Goal: Find specific page/section: Find specific page/section

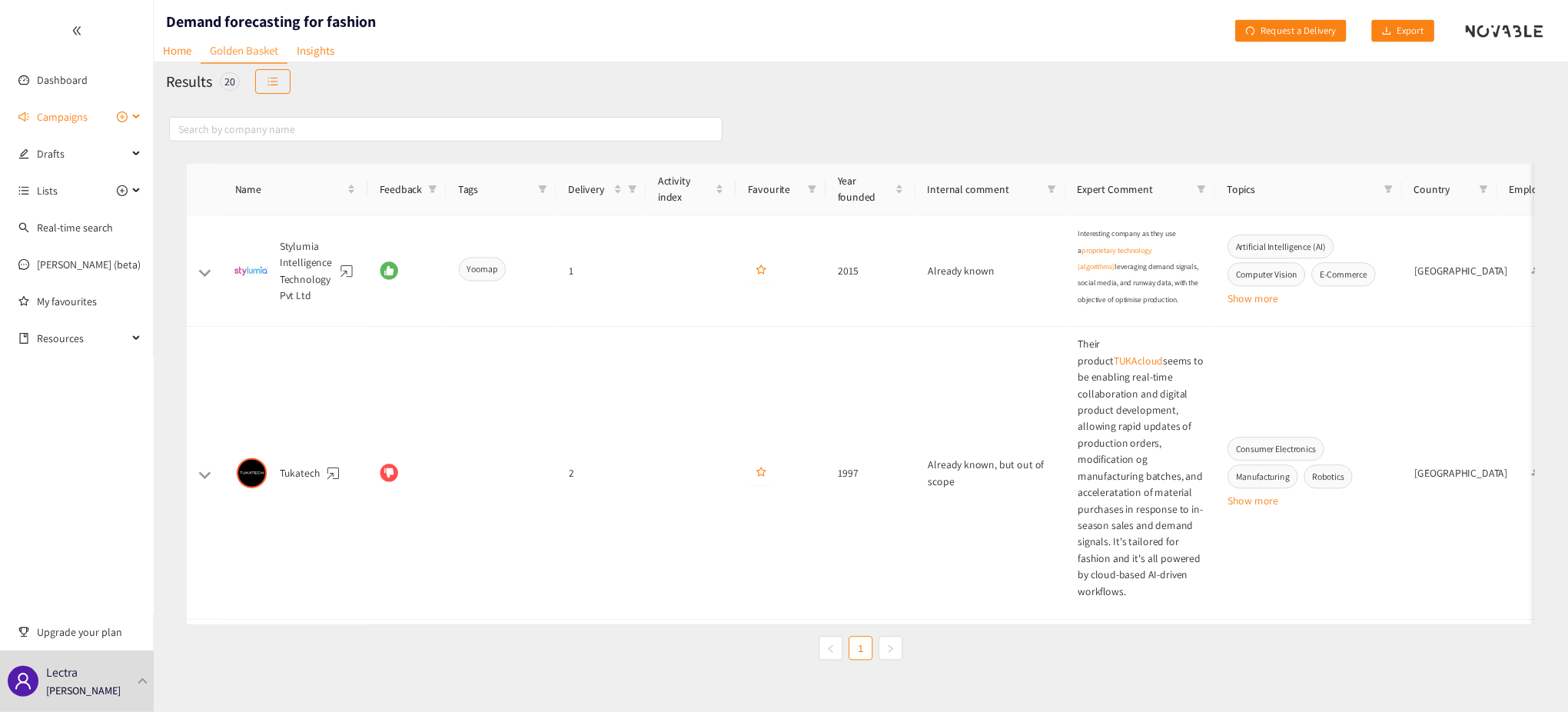
click at [139, 114] on div "Campaigns" at bounding box center [76, 116] width 153 height 30
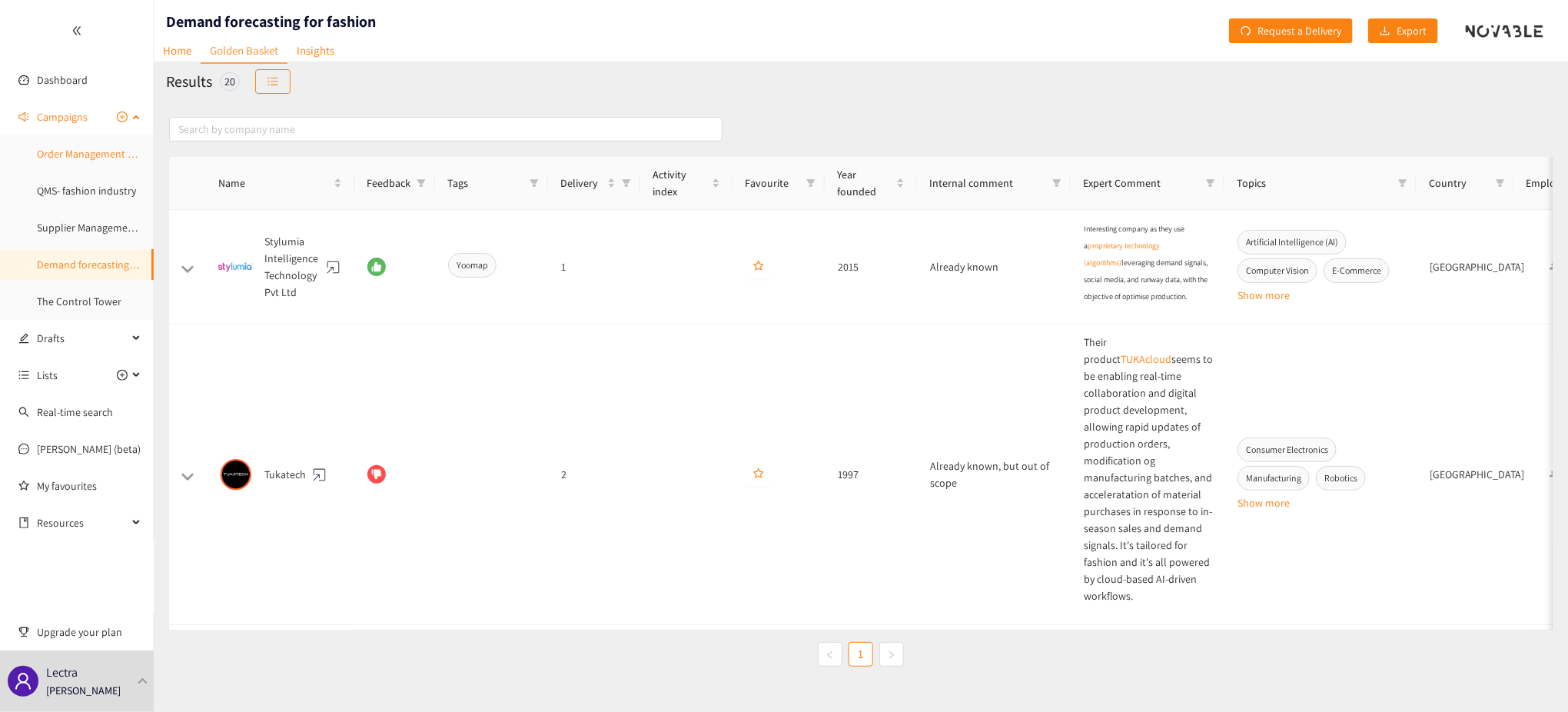
click at [89, 153] on link "Order Management System" at bounding box center [98, 154] width 124 height 14
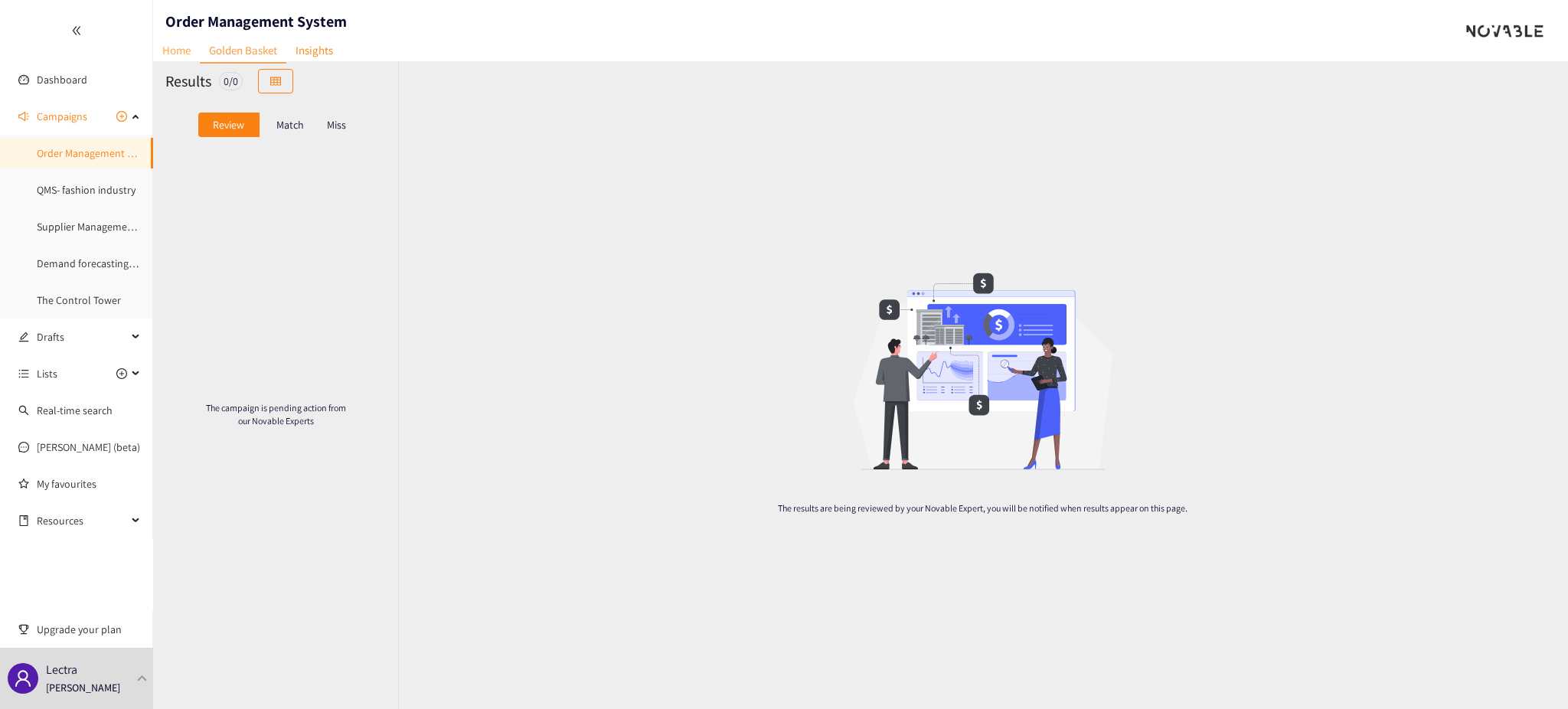
click at [179, 40] on link "Home" at bounding box center [176, 50] width 47 height 24
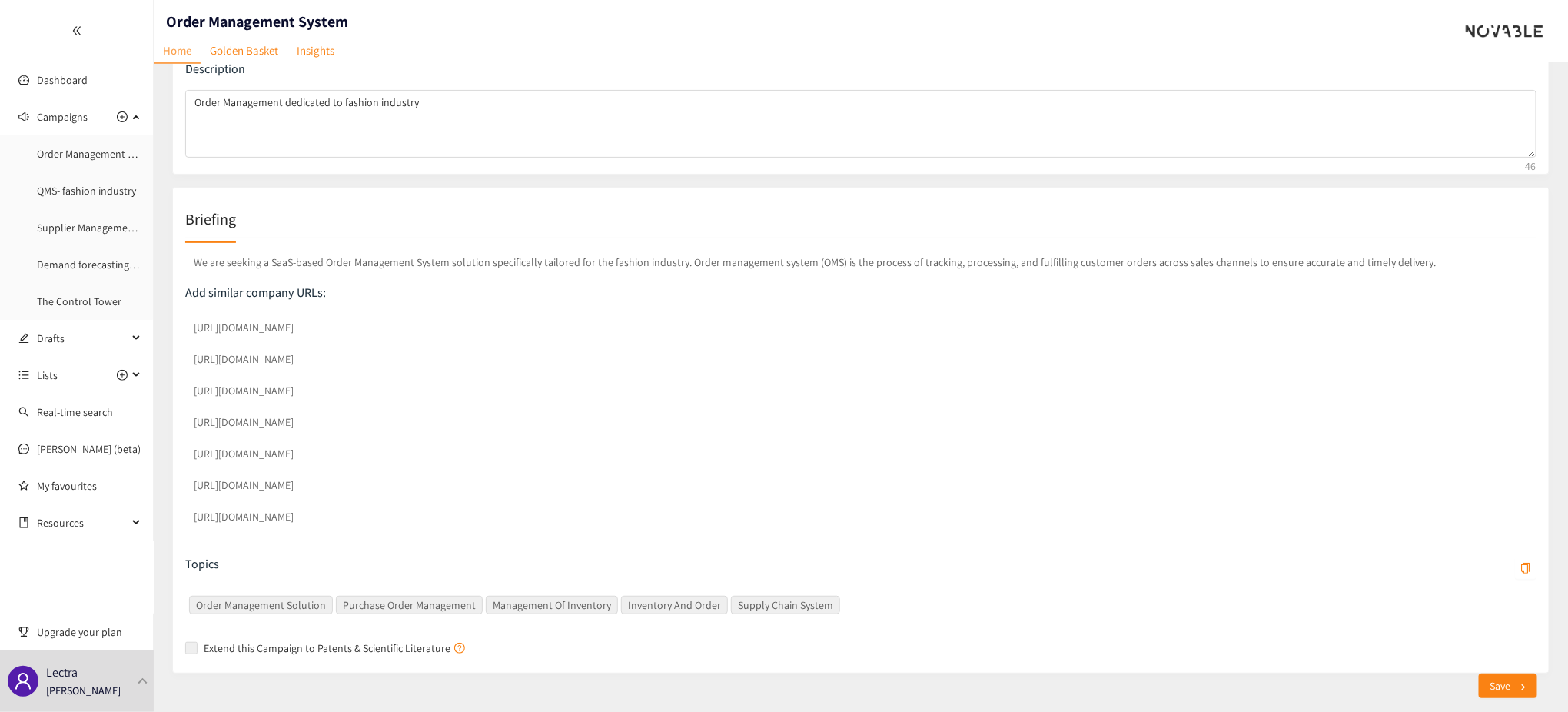
scroll to position [169, 0]
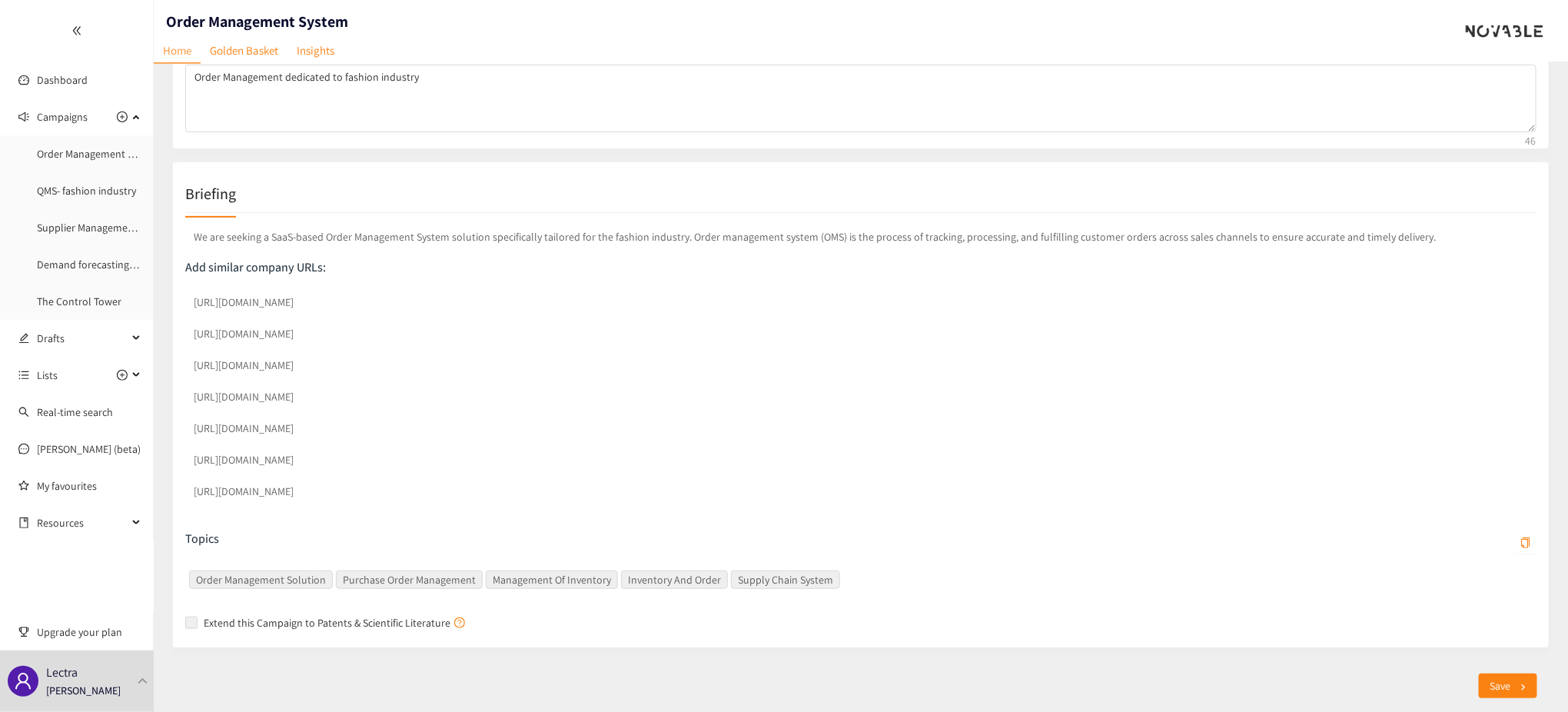
click at [177, 365] on div "Briefing We are seeking a SaaS-based Order Management System solution specifica…" at bounding box center [860, 404] width 1377 height 487
click at [141, 397] on section "Dashboard Campaigns Order Management System QMS- fashion industry Supplier Mana…" at bounding box center [784, 272] width 1568 height 882
click at [178, 428] on div "Briefing We are seeking a SaaS-based Order Management System solution specifica…" at bounding box center [860, 404] width 1377 height 487
click at [164, 461] on div "Campaign Data Name Order Management System Description Order Management dedicat…" at bounding box center [851, 280] width 1395 height 738
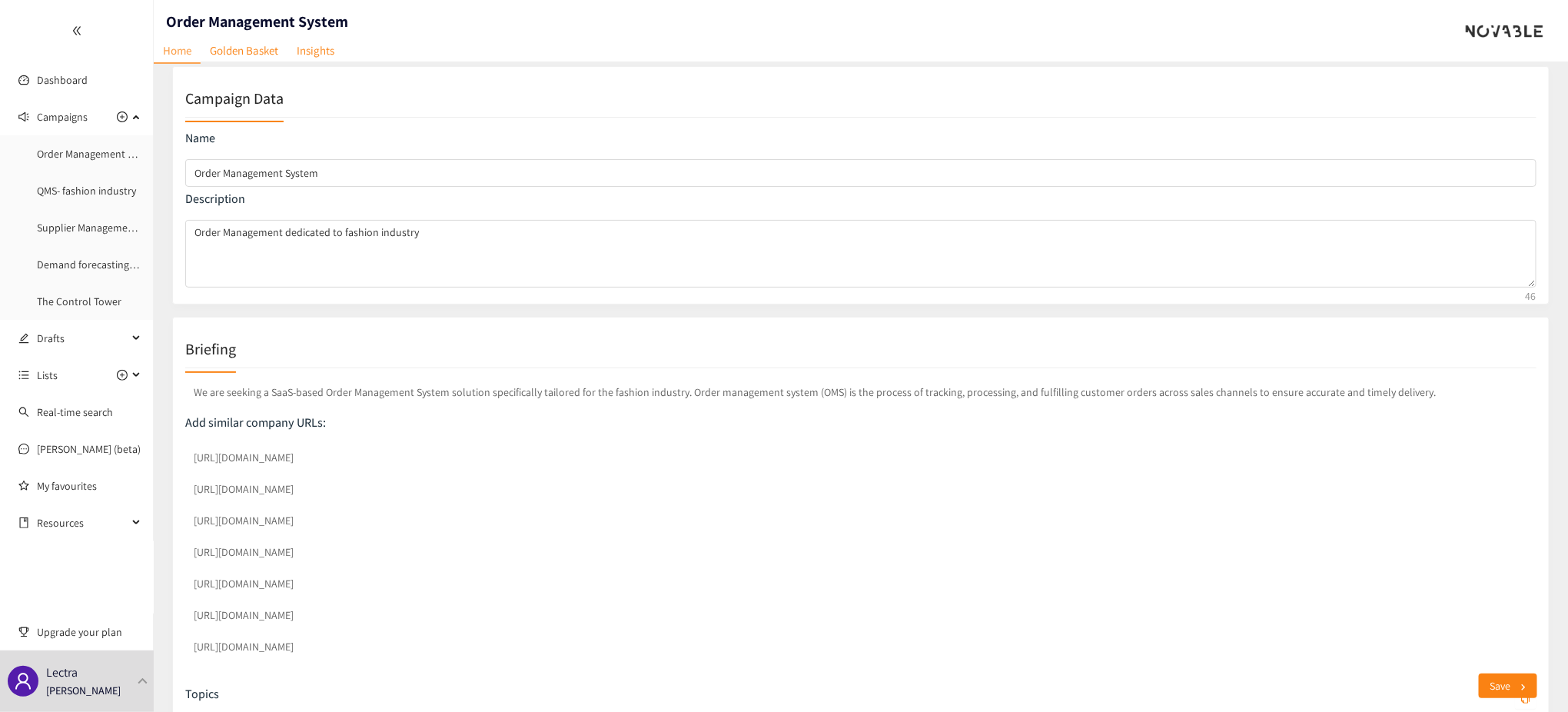
scroll to position [0, 0]
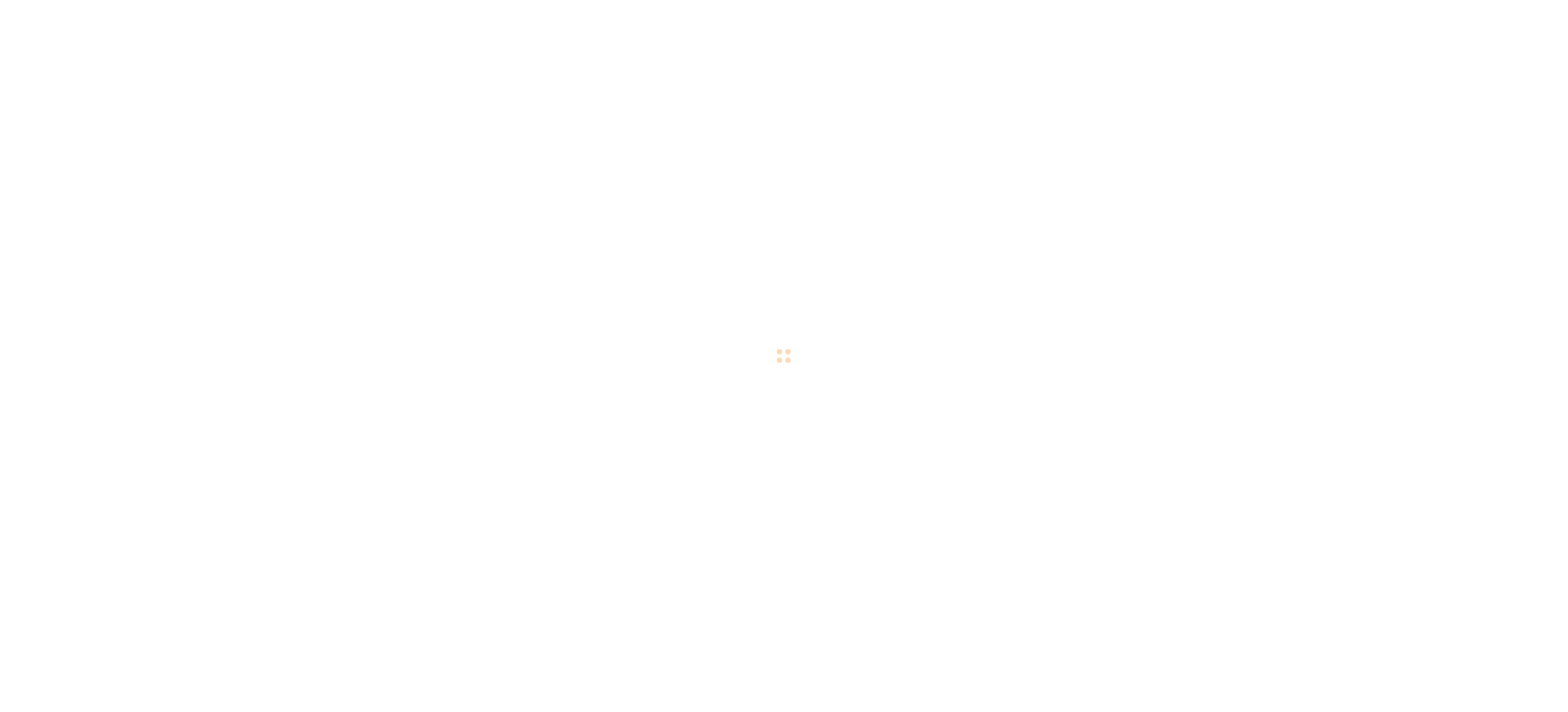
scroll to position [17, 0]
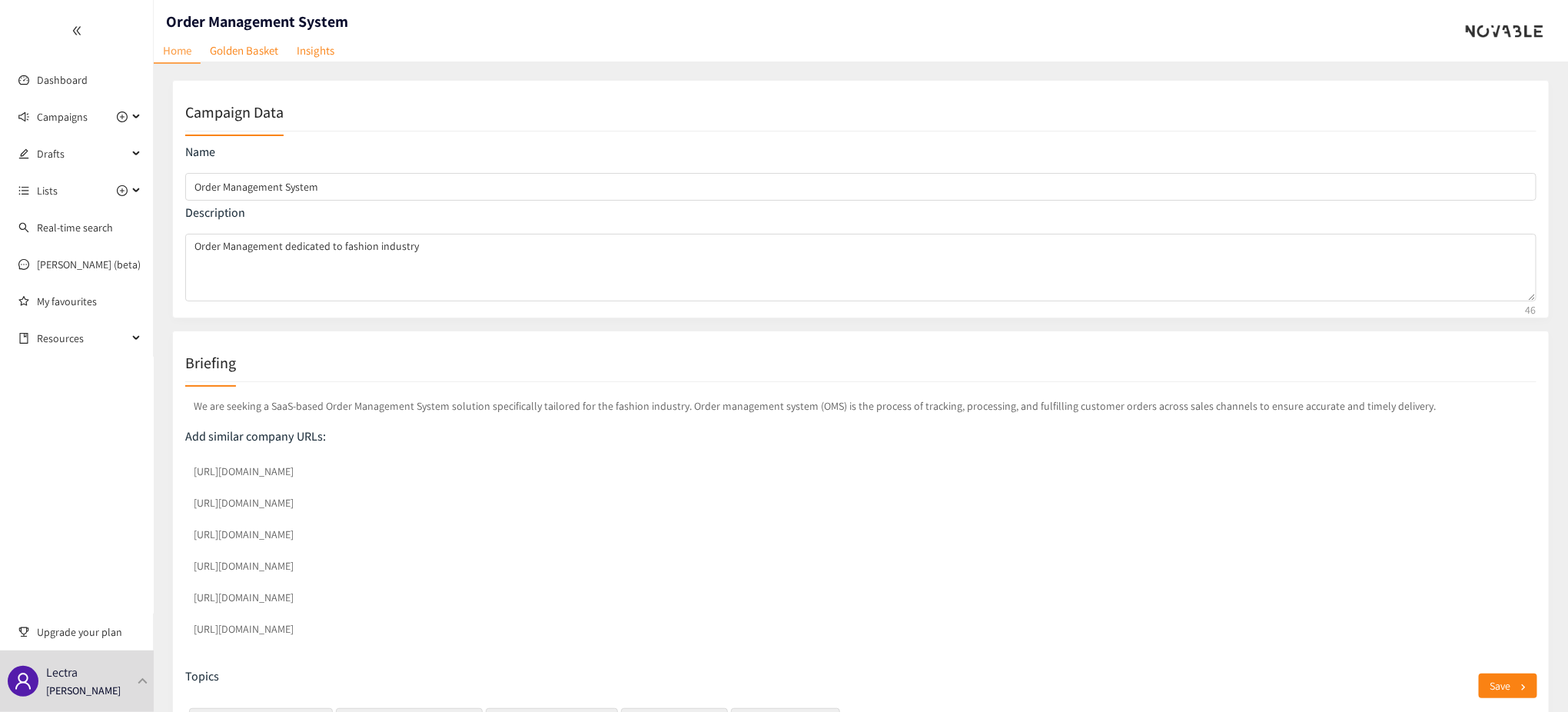
click at [16, 5] on div at bounding box center [76, 30] width 153 height 62
